Goal: Navigation & Orientation: Find specific page/section

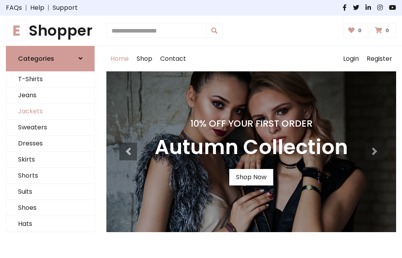
click at [50, 112] on link "Jackets" at bounding box center [50, 112] width 88 height 16
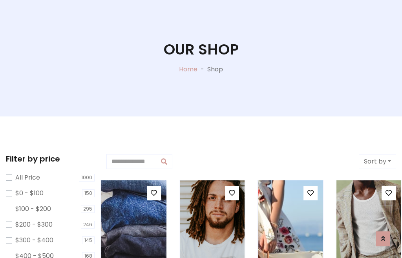
scroll to position [40, 0]
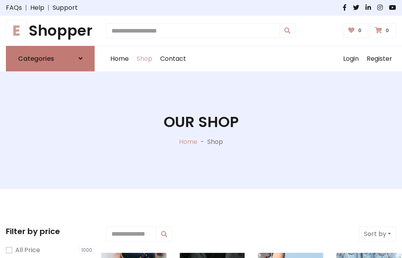
click at [50, 59] on h6 "Categories" at bounding box center [36, 58] width 36 height 7
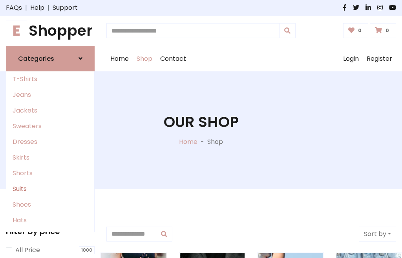
click at [50, 189] on link "Suits" at bounding box center [50, 189] width 88 height 16
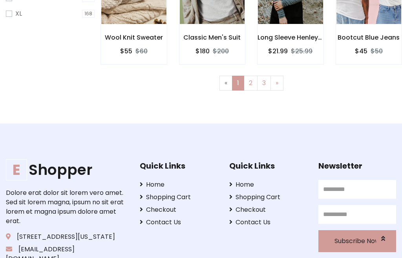
scroll to position [40, 0]
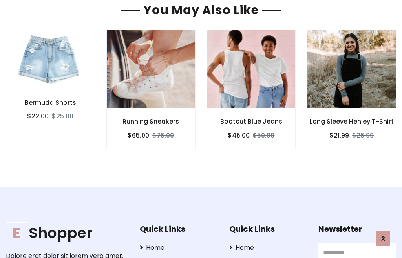
scroll to position [664, 0]
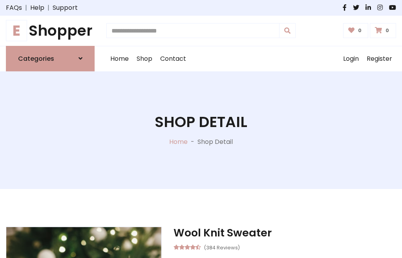
scroll to position [733, 0]
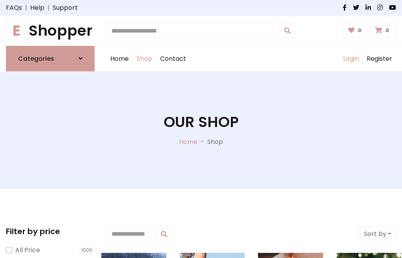
click at [351, 59] on link "Login" at bounding box center [351, 58] width 24 height 25
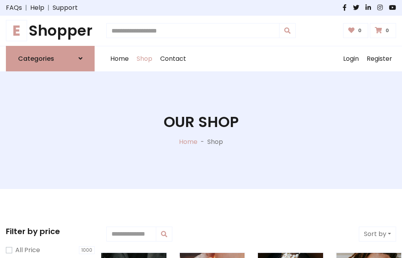
scroll to position [40, 0]
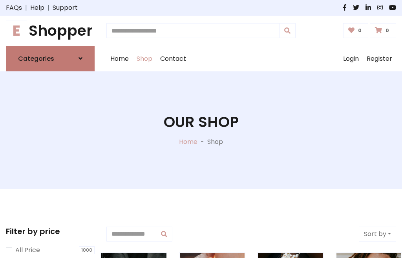
click at [81, 59] on icon at bounding box center [81, 58] width 4 height 6
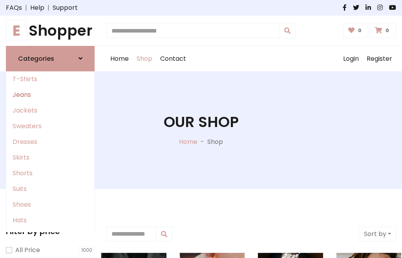
click at [50, 95] on link "Jeans" at bounding box center [50, 95] width 88 height 16
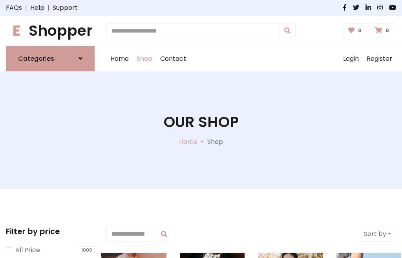
scroll to position [40, 0]
